Goal: Information Seeking & Learning: Learn about a topic

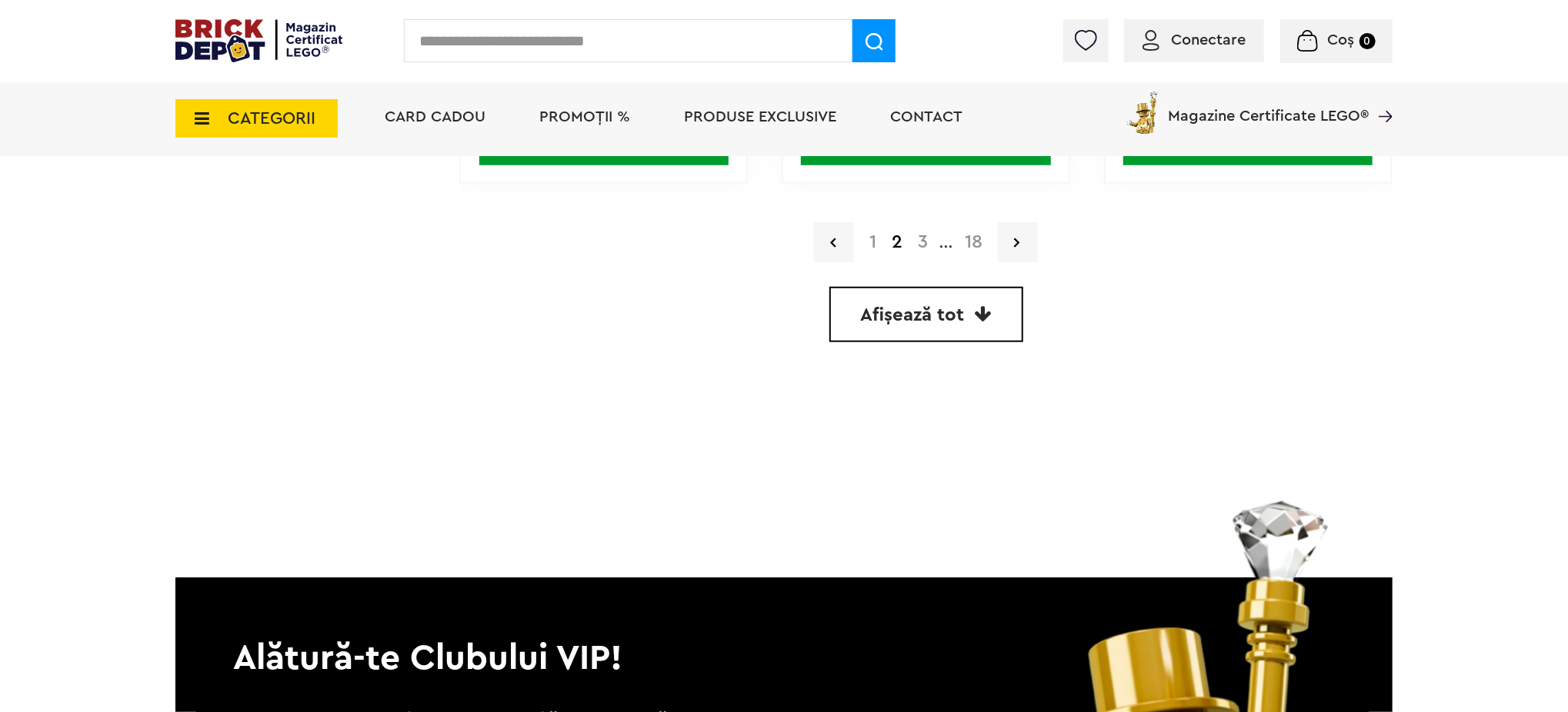
scroll to position [3897, 0]
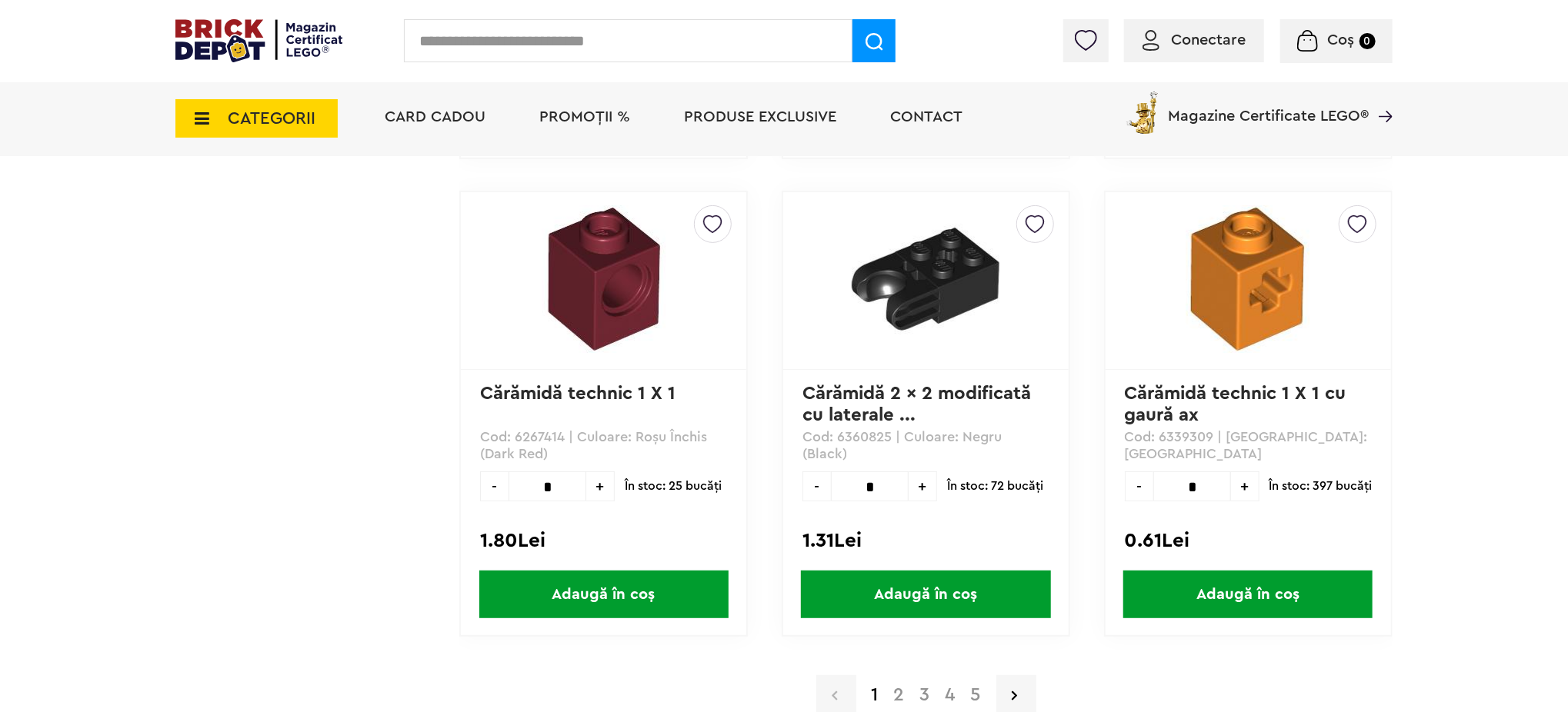
scroll to position [4513, 0]
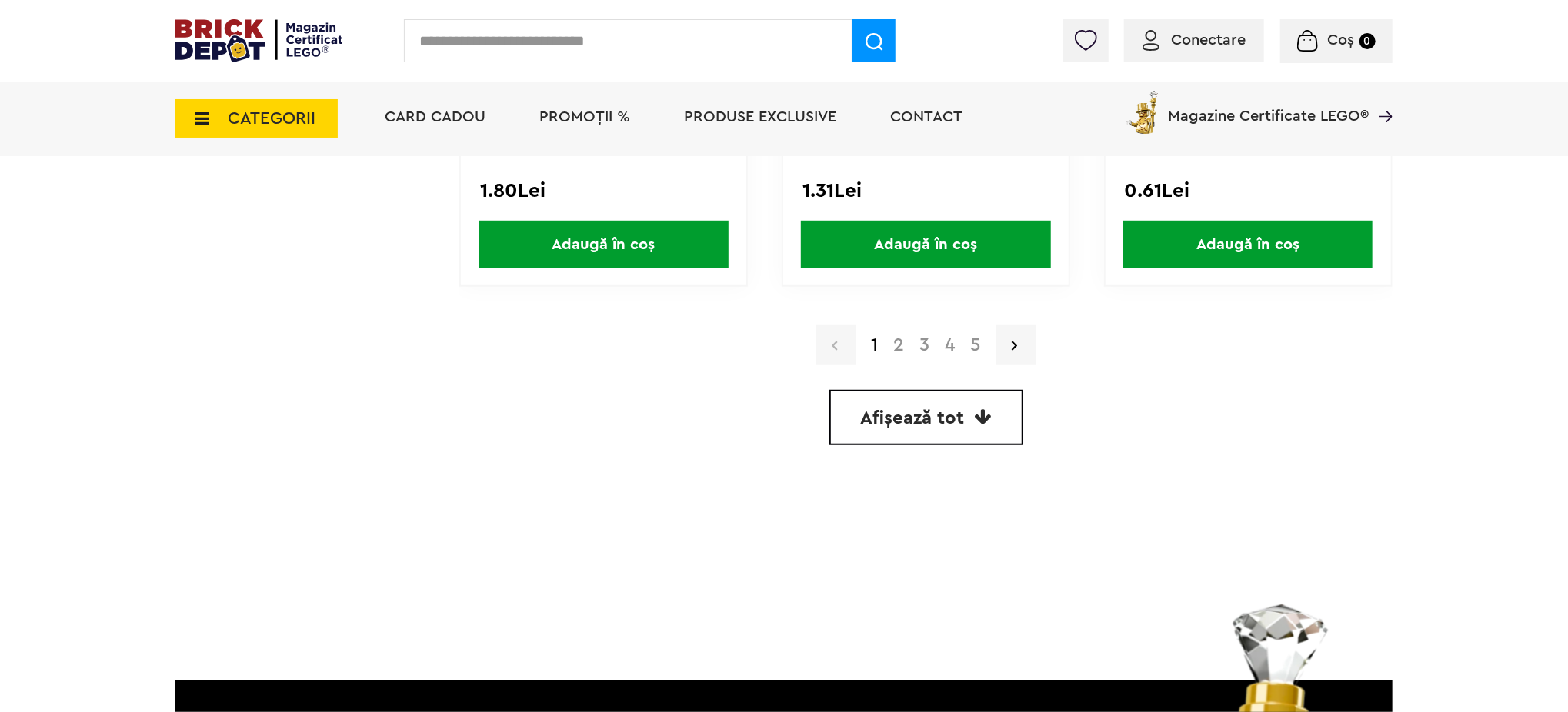
click at [894, 336] on link "2" at bounding box center [898, 346] width 26 height 18
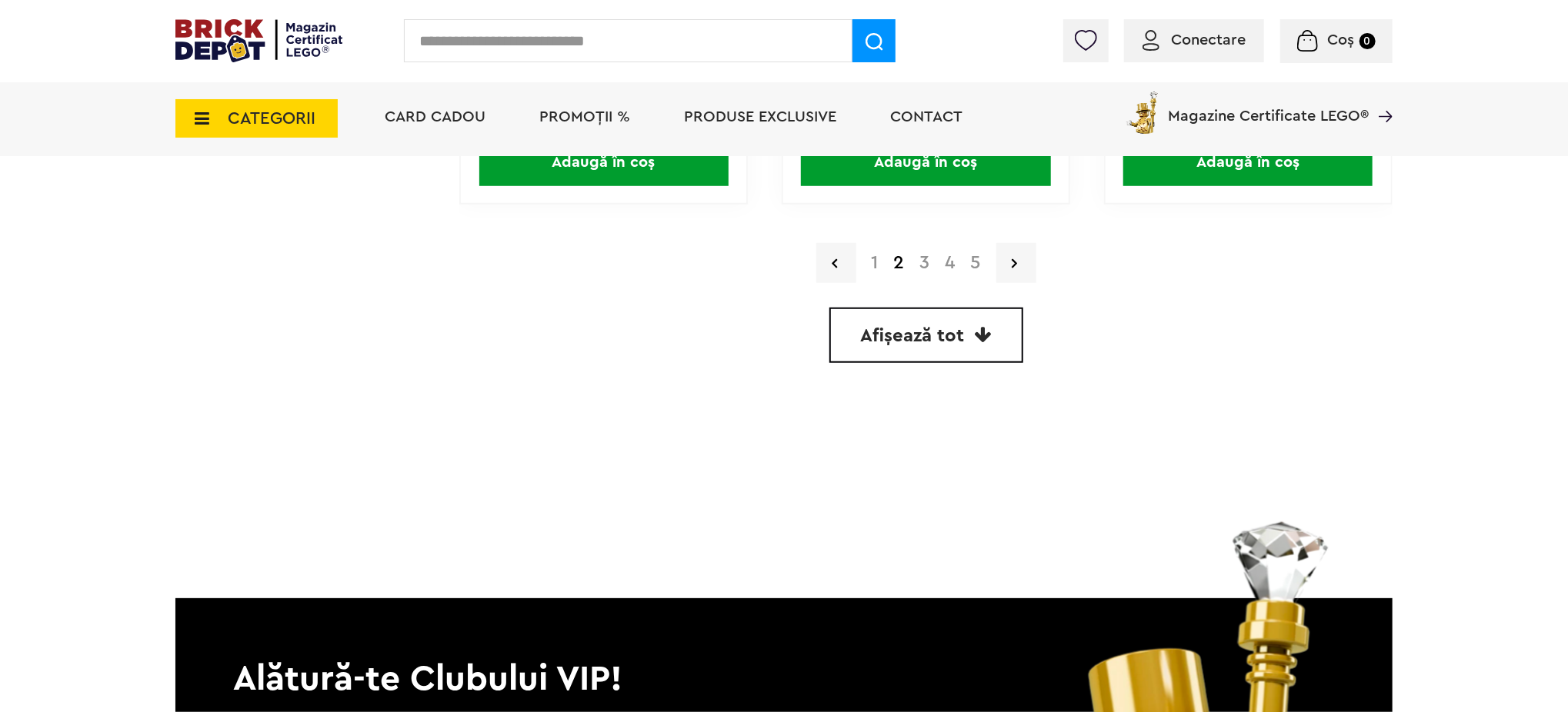
scroll to position [4308, 0]
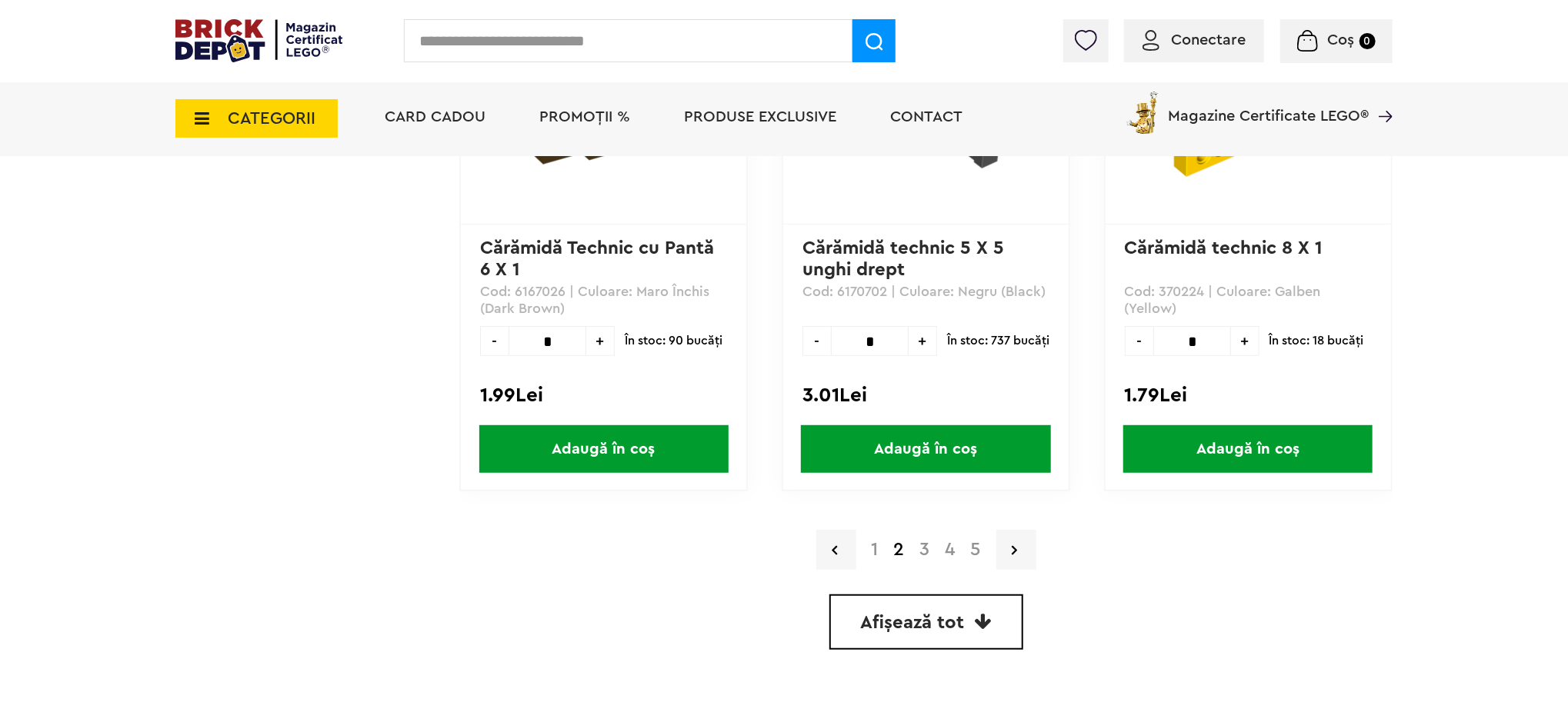
click at [924, 540] on link "3" at bounding box center [925, 550] width 25 height 18
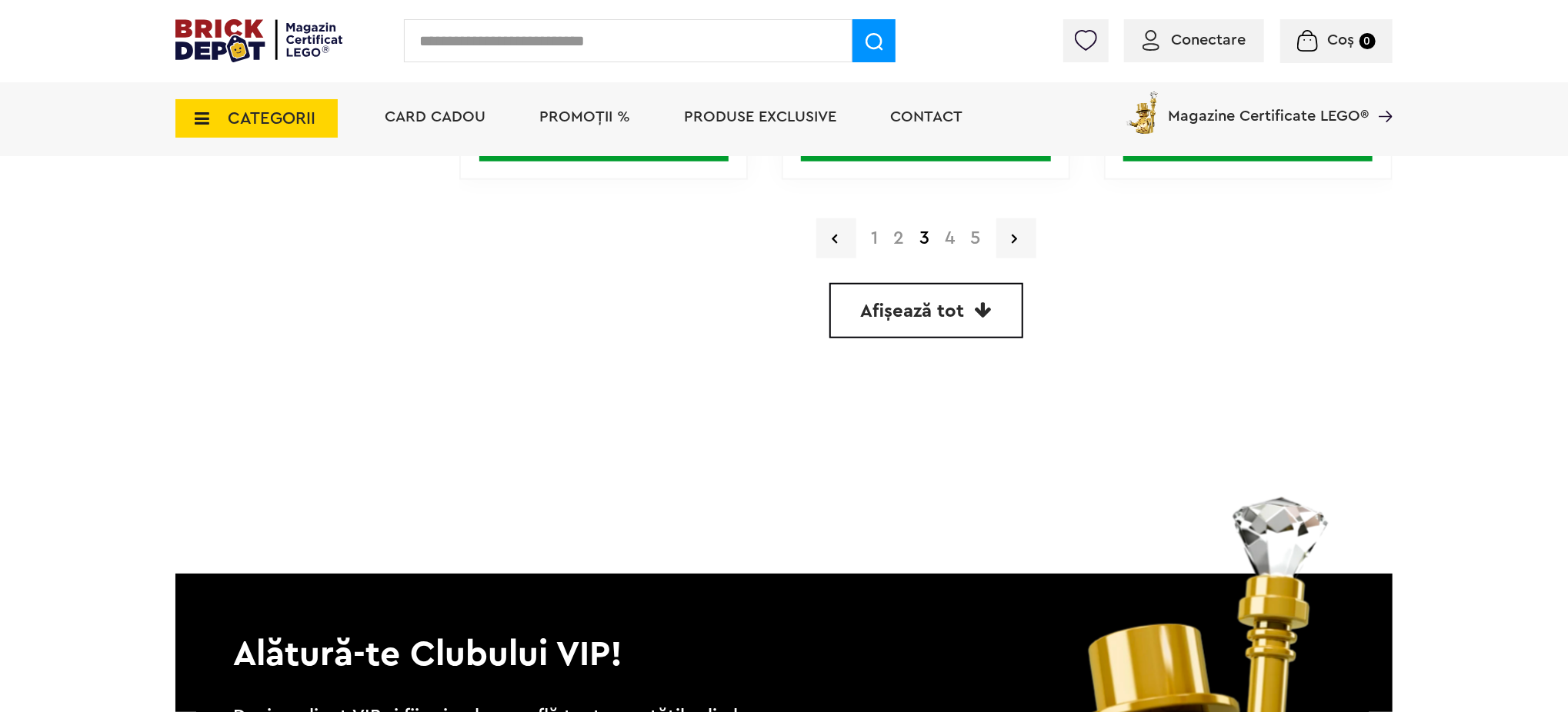
scroll to position [4312, 0]
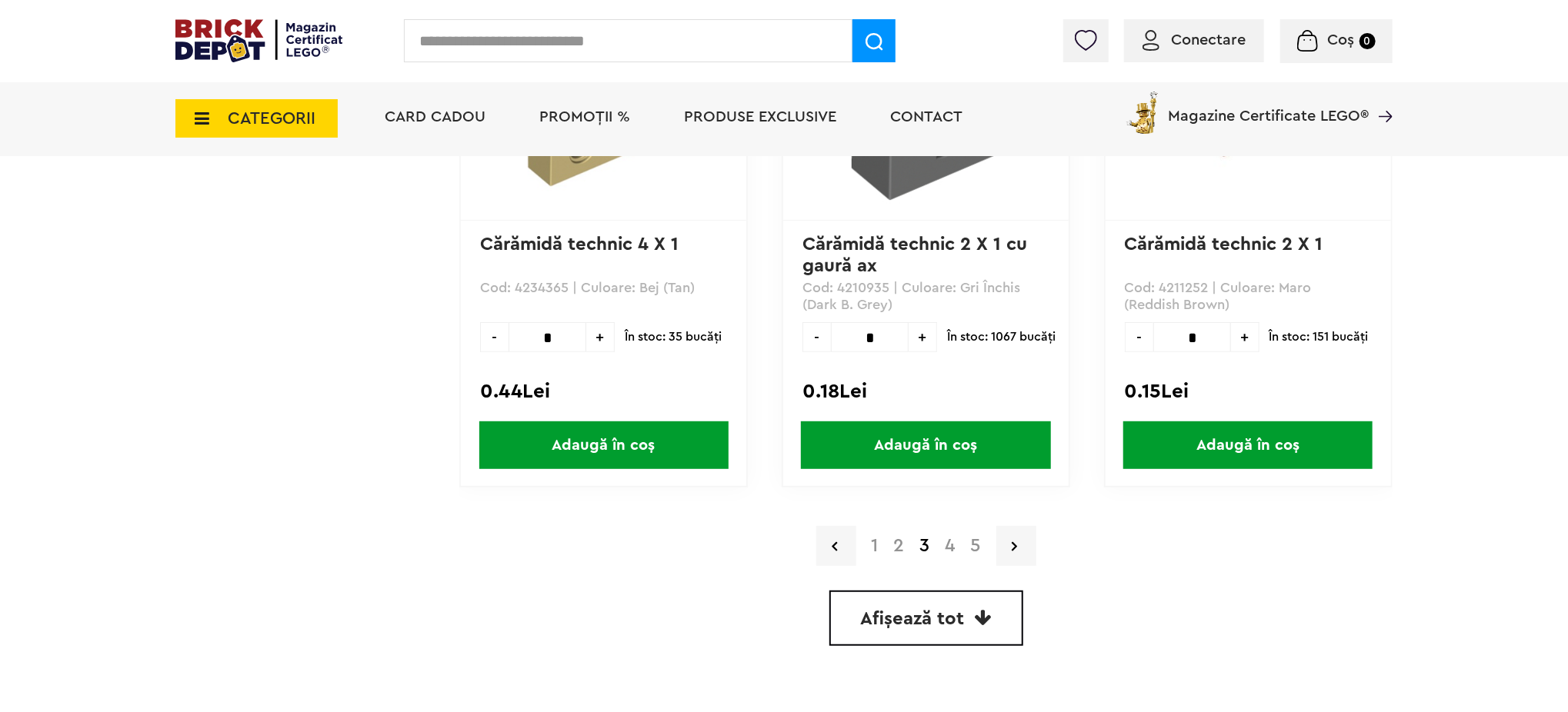
click at [948, 539] on link "4" at bounding box center [950, 546] width 25 height 18
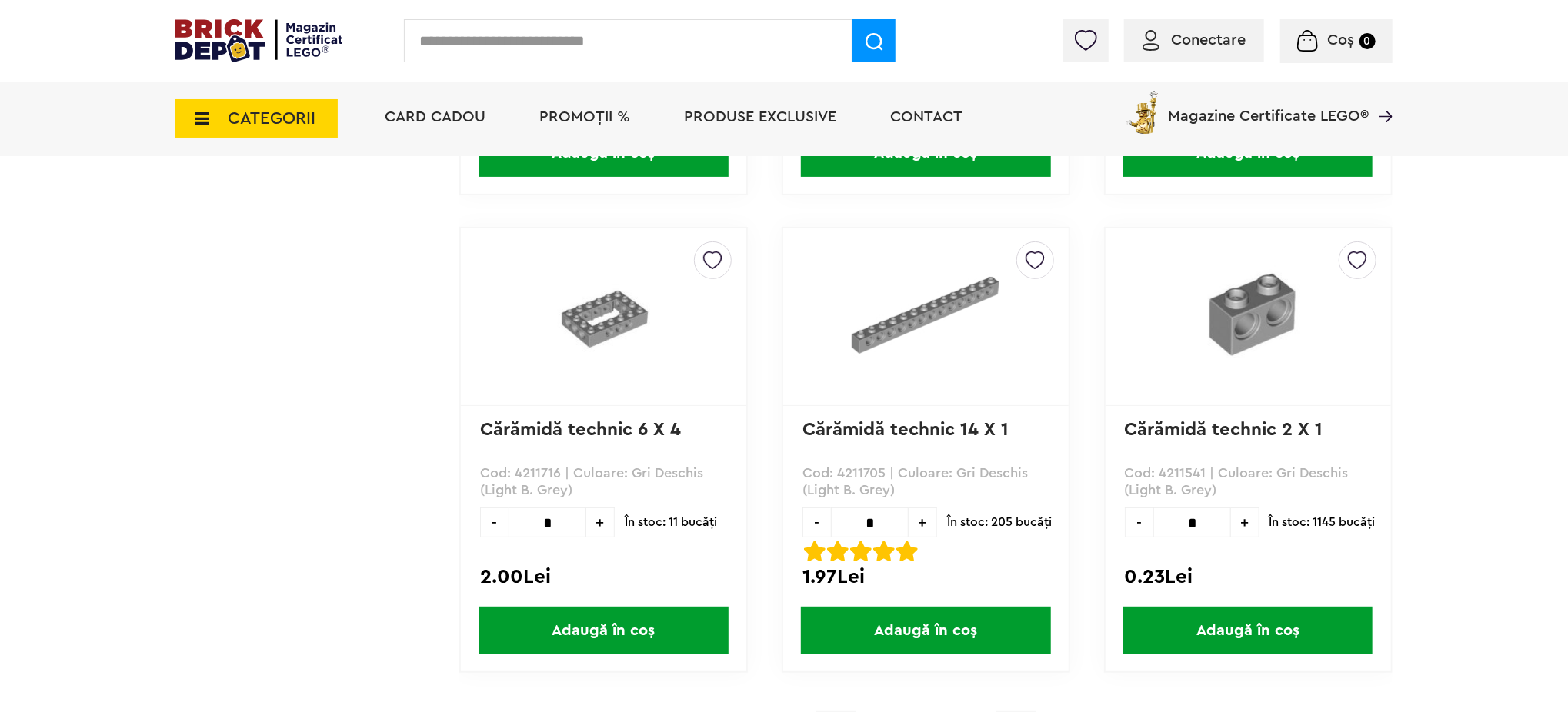
scroll to position [4325, 0]
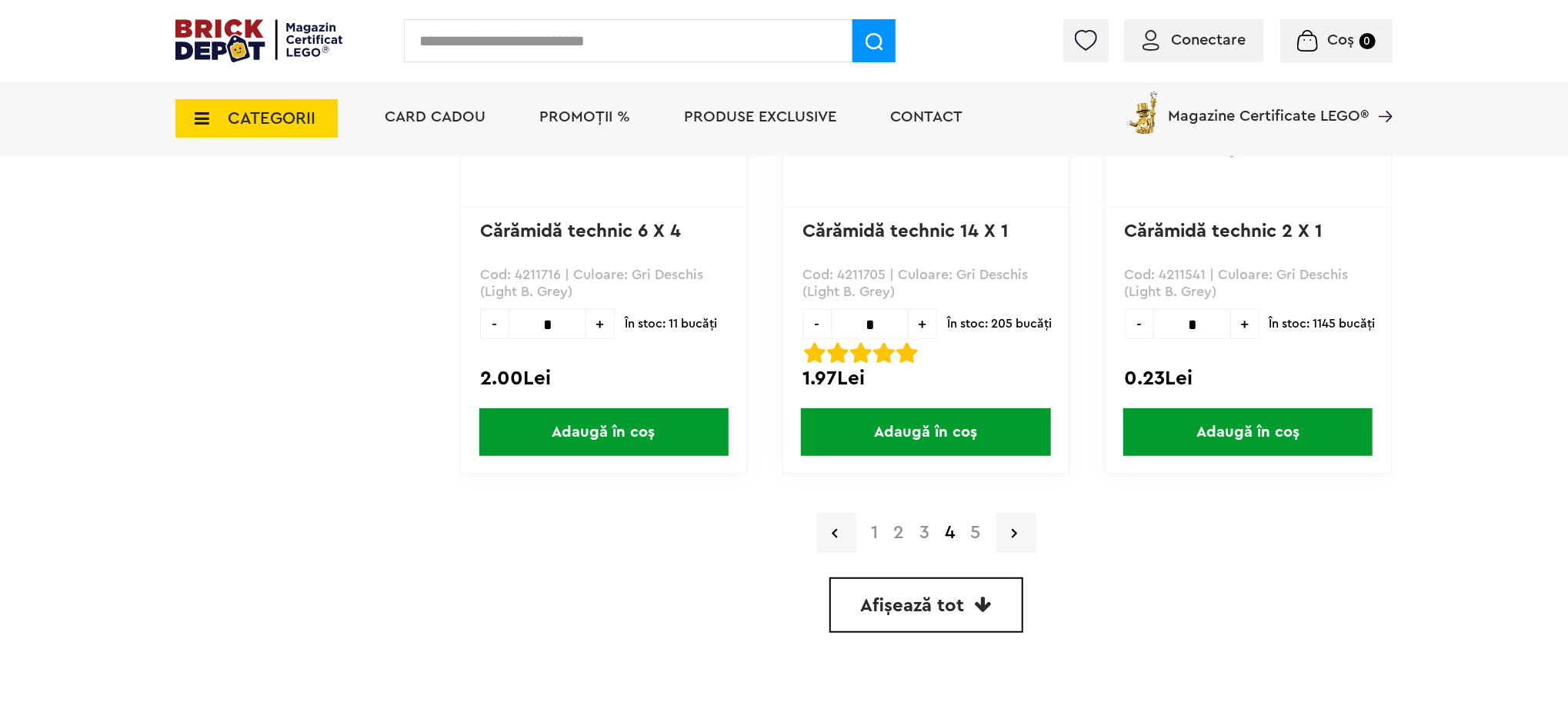
click at [969, 524] on link "5" at bounding box center [976, 533] width 25 height 18
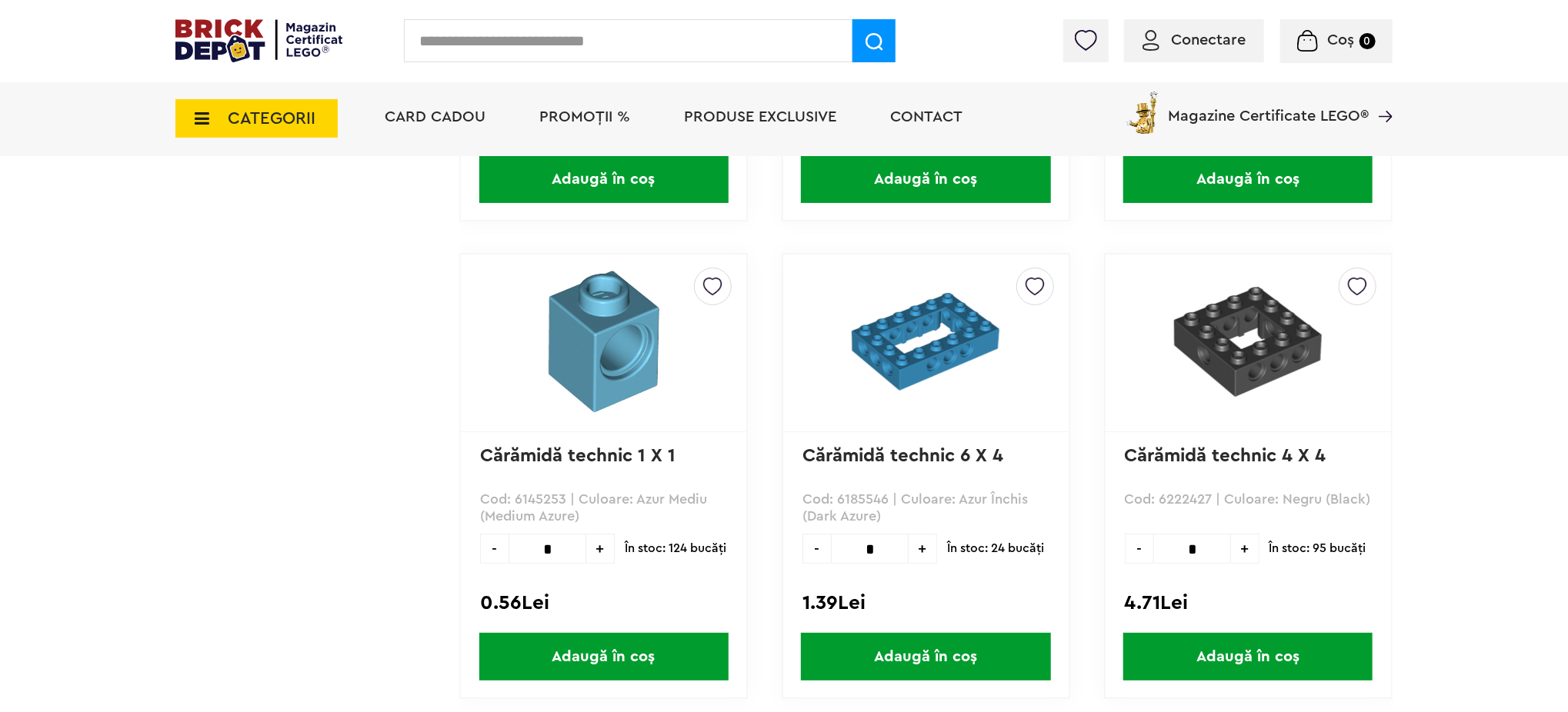
scroll to position [2770, 0]
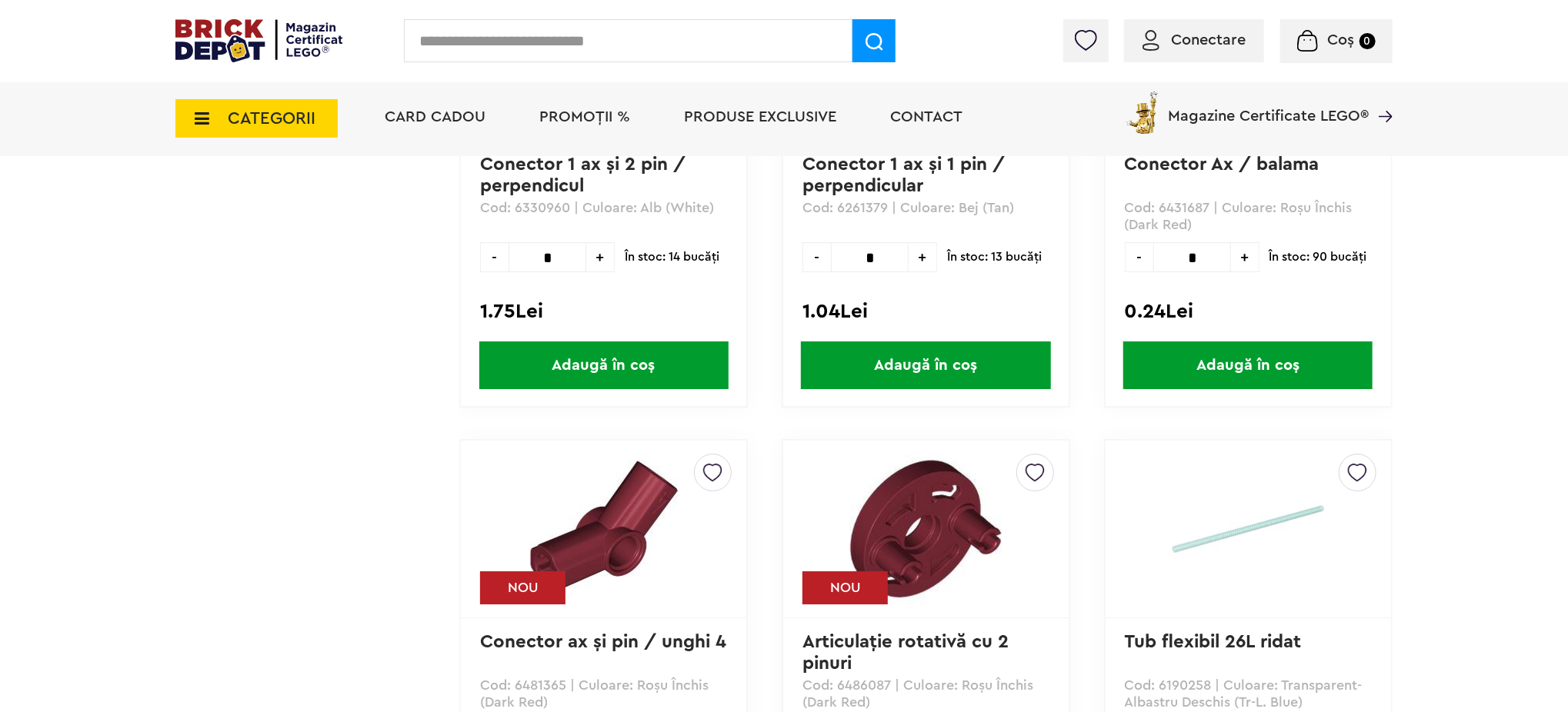
scroll to position [3385, 0]
